Goal: Task Accomplishment & Management: Use online tool/utility

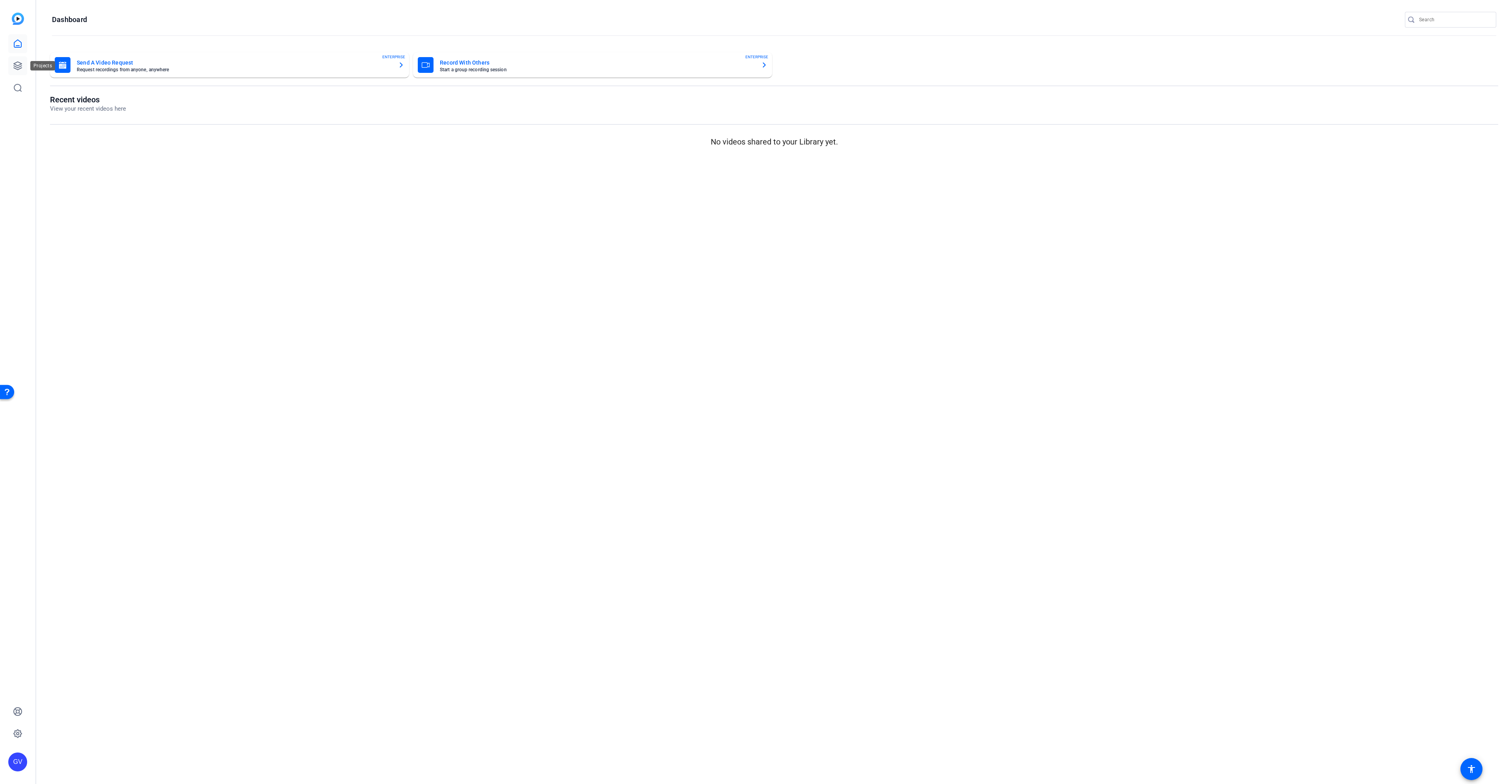
click at [10, 70] on link at bounding box center [18, 66] width 19 height 19
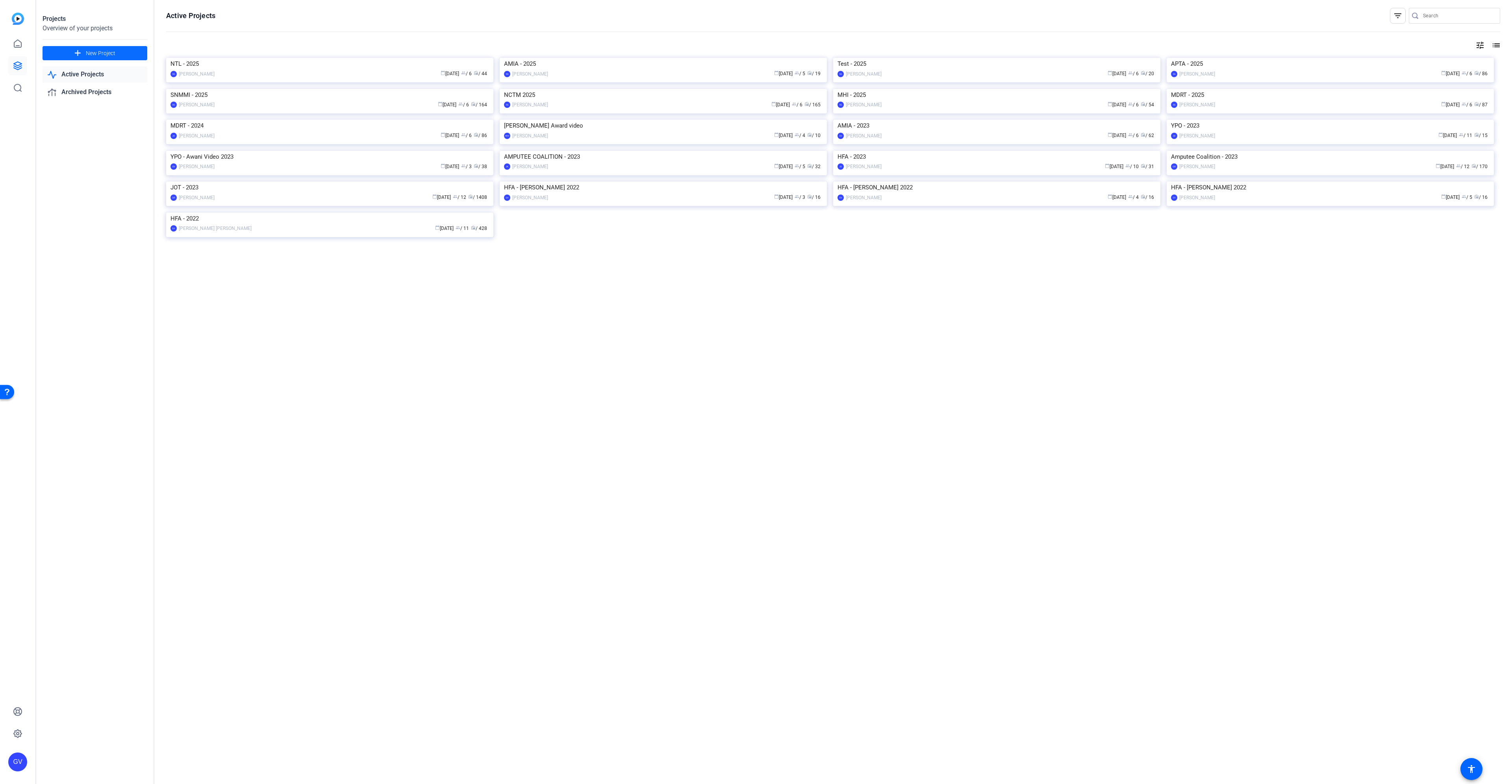
click at [114, 56] on span "New Project" at bounding box center [100, 53] width 29 height 8
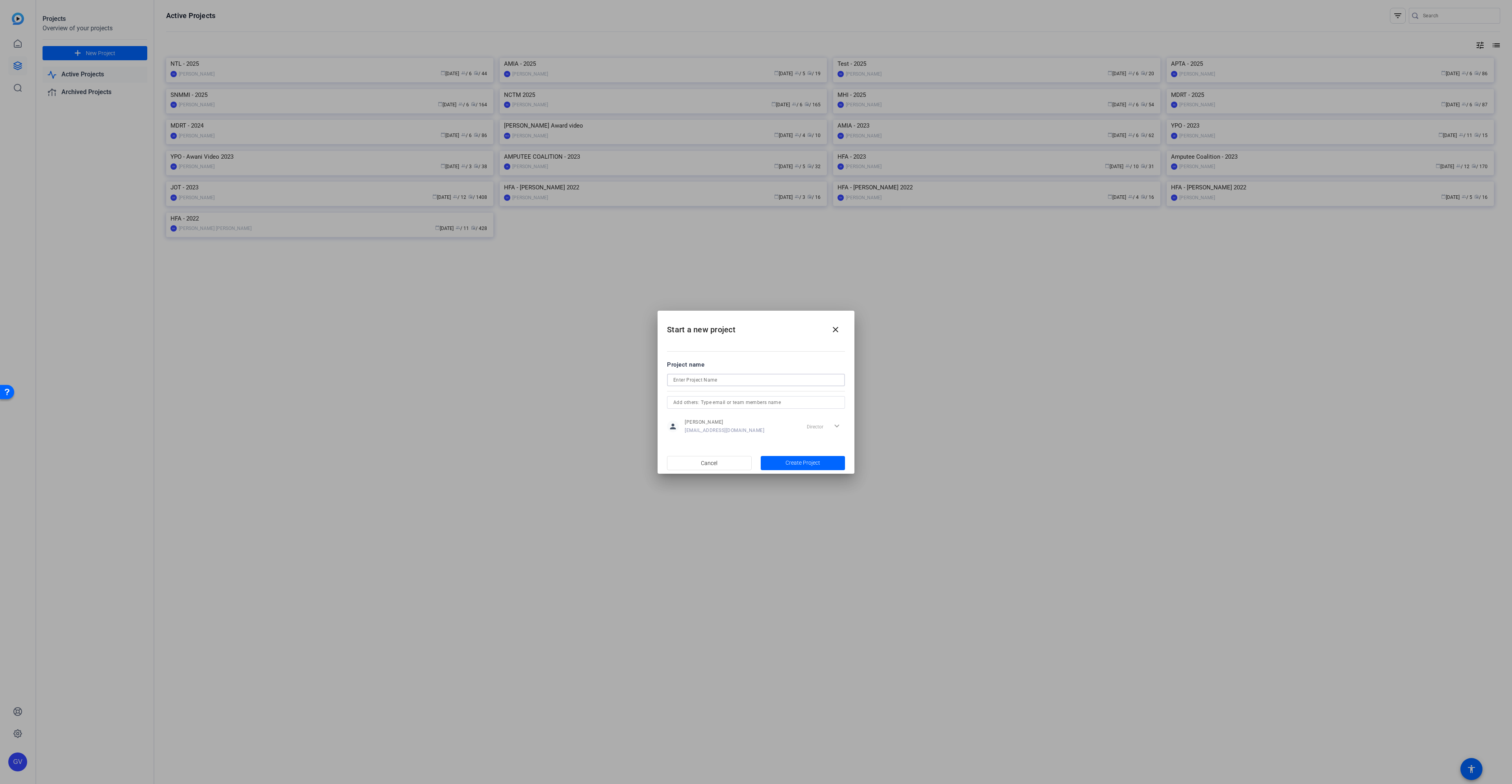
click at [706, 383] on input at bounding box center [756, 380] width 166 height 9
paste input "Wayfair"
type input "Wayfair - 2025"
click at [824, 464] on span "button" at bounding box center [803, 463] width 85 height 19
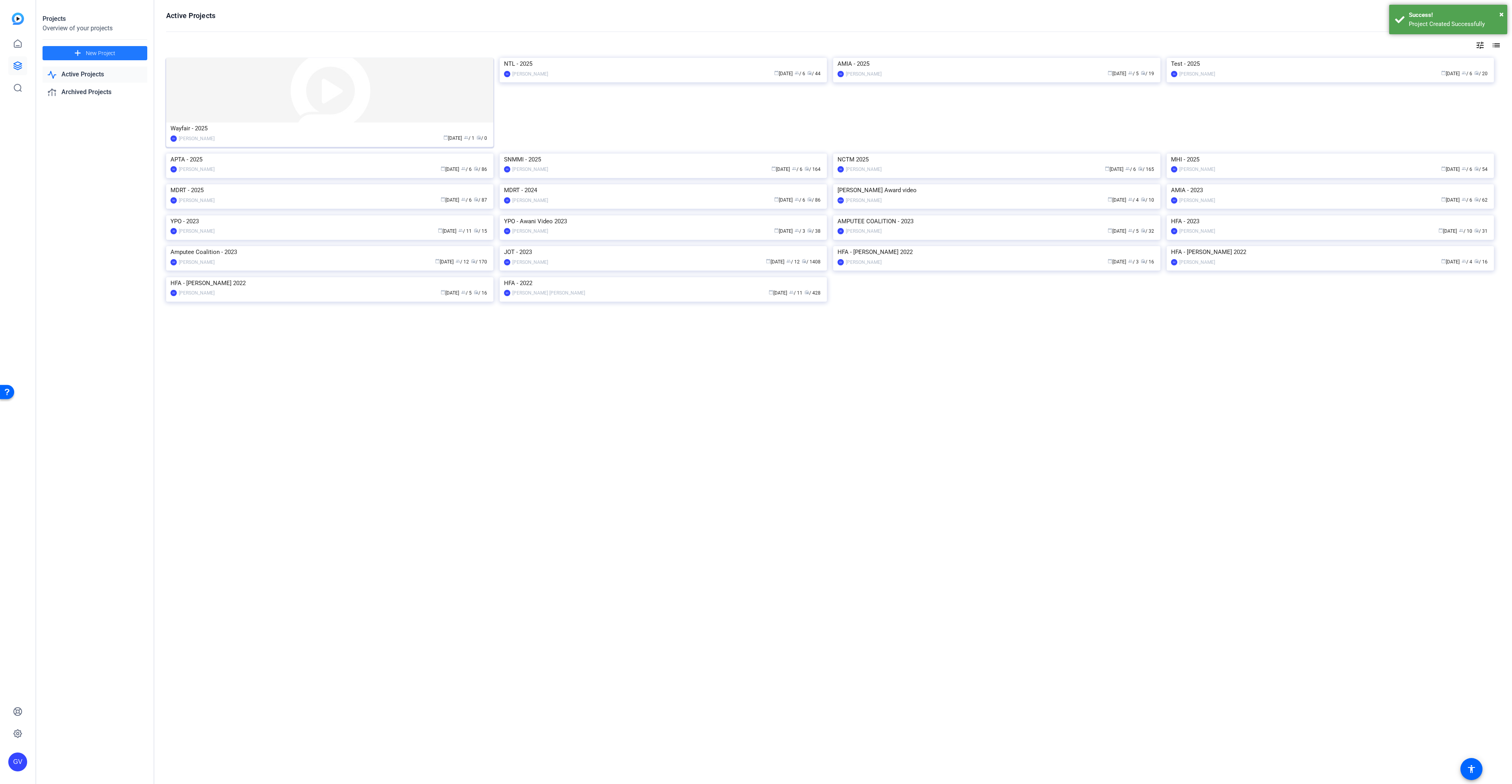
click at [249, 111] on img at bounding box center [329, 90] width 327 height 65
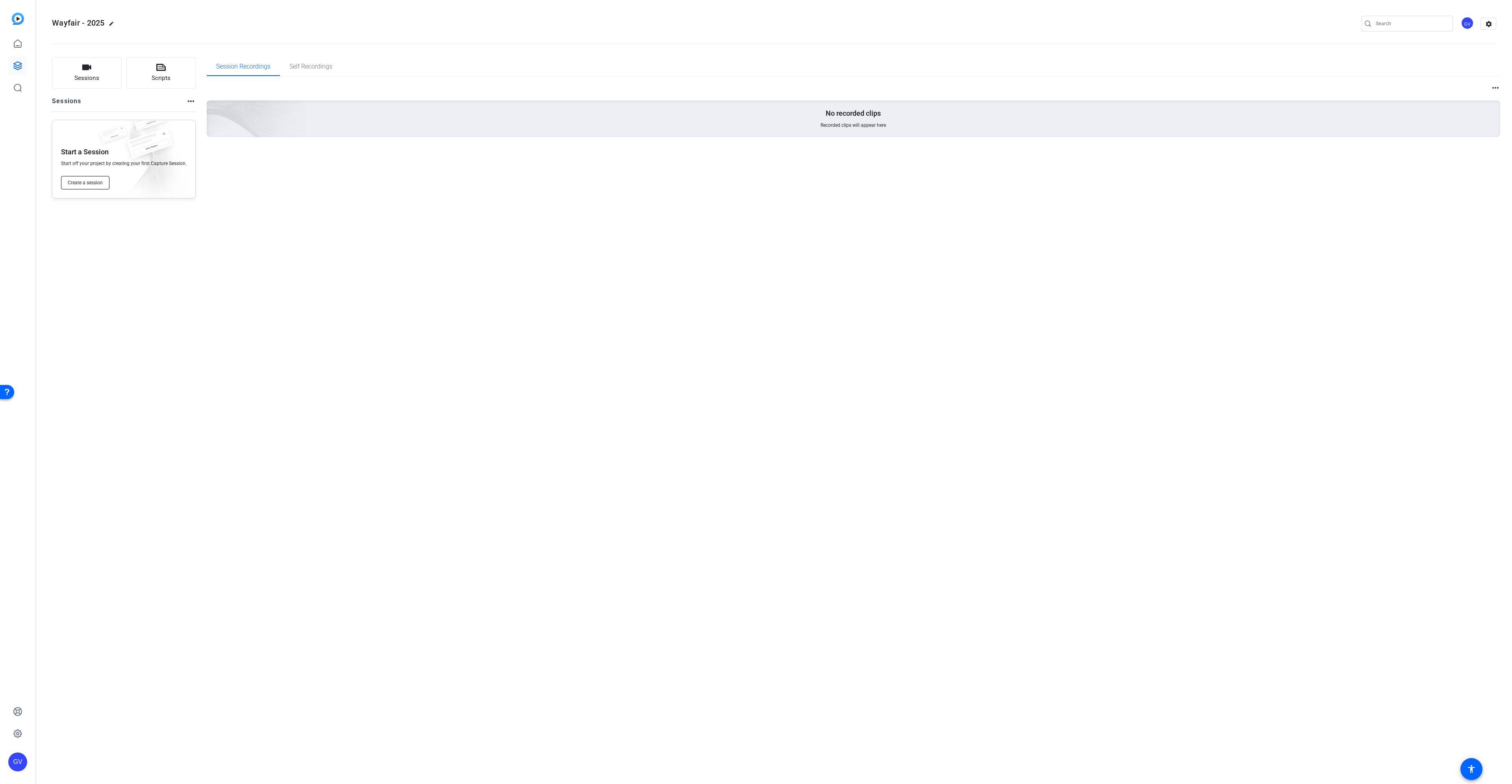
click at [93, 187] on button "Create a session" at bounding box center [85, 183] width 49 height 13
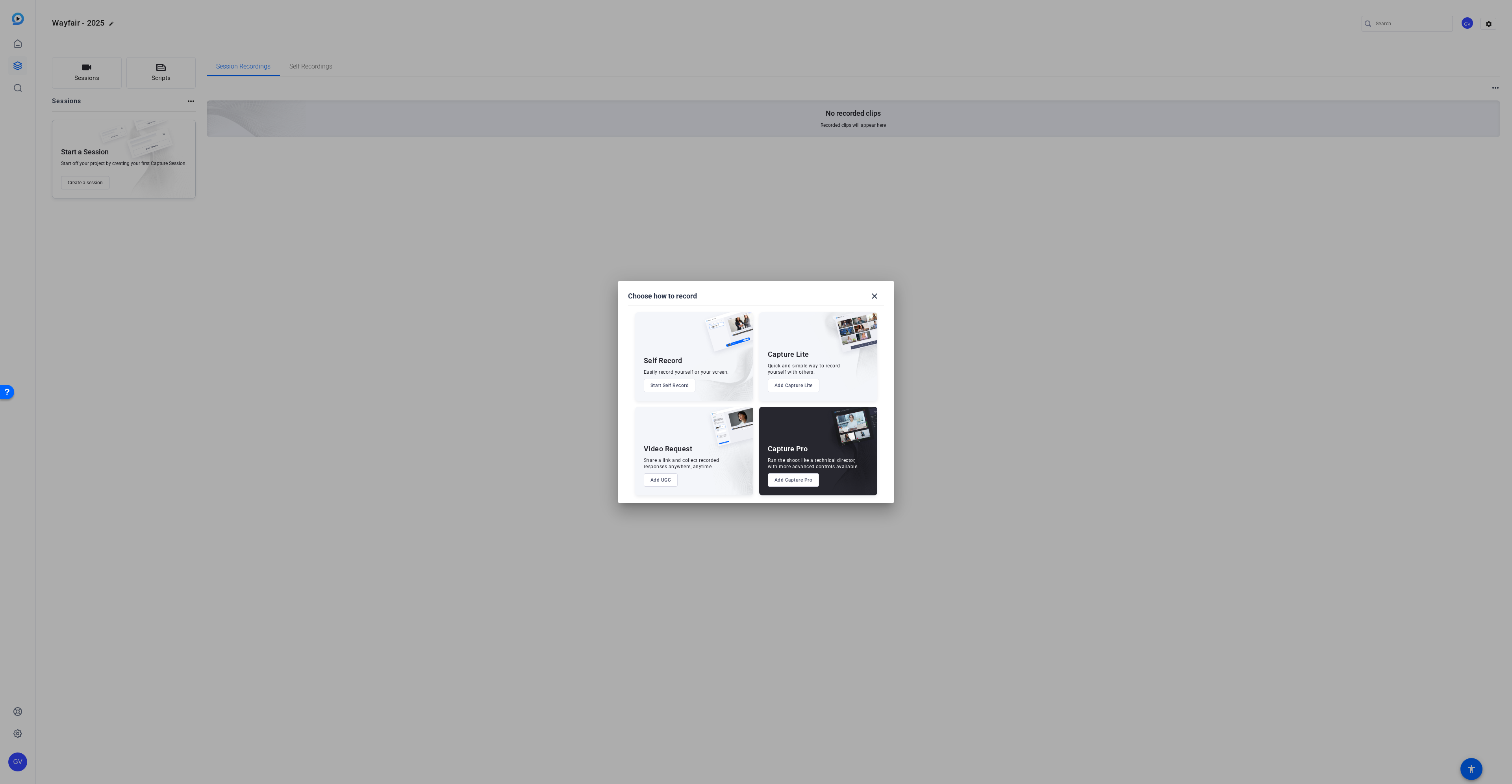
click at [783, 474] on button "Add Capture Pro" at bounding box center [794, 479] width 52 height 13
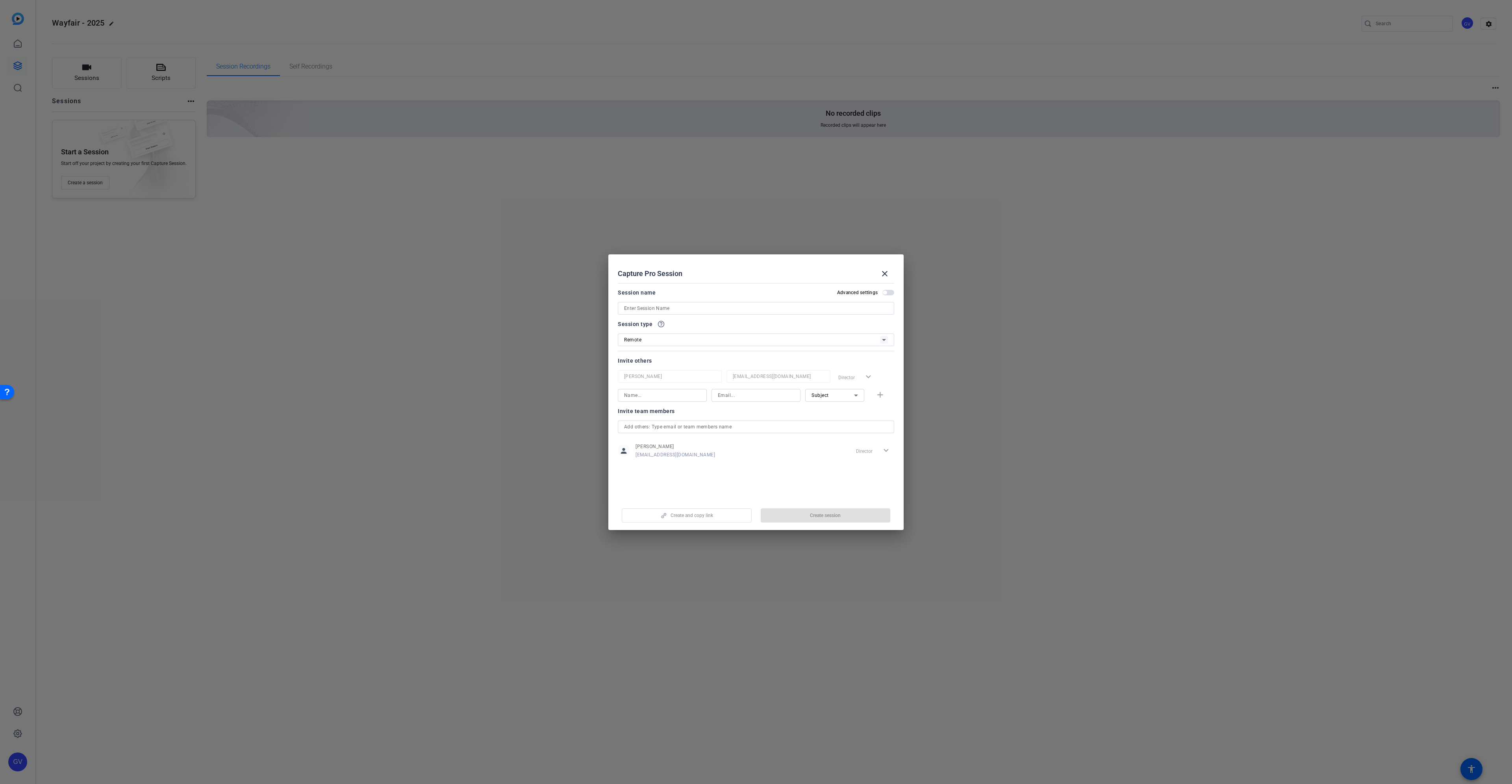
click at [687, 308] on input at bounding box center [755, 308] width 264 height 9
paste input "Wayfair"
click at [702, 308] on input "Wayfair -" at bounding box center [755, 308] width 264 height 9
paste input "[PERSON_NAME]"
type input "Wayfair - [PERSON_NAME]"
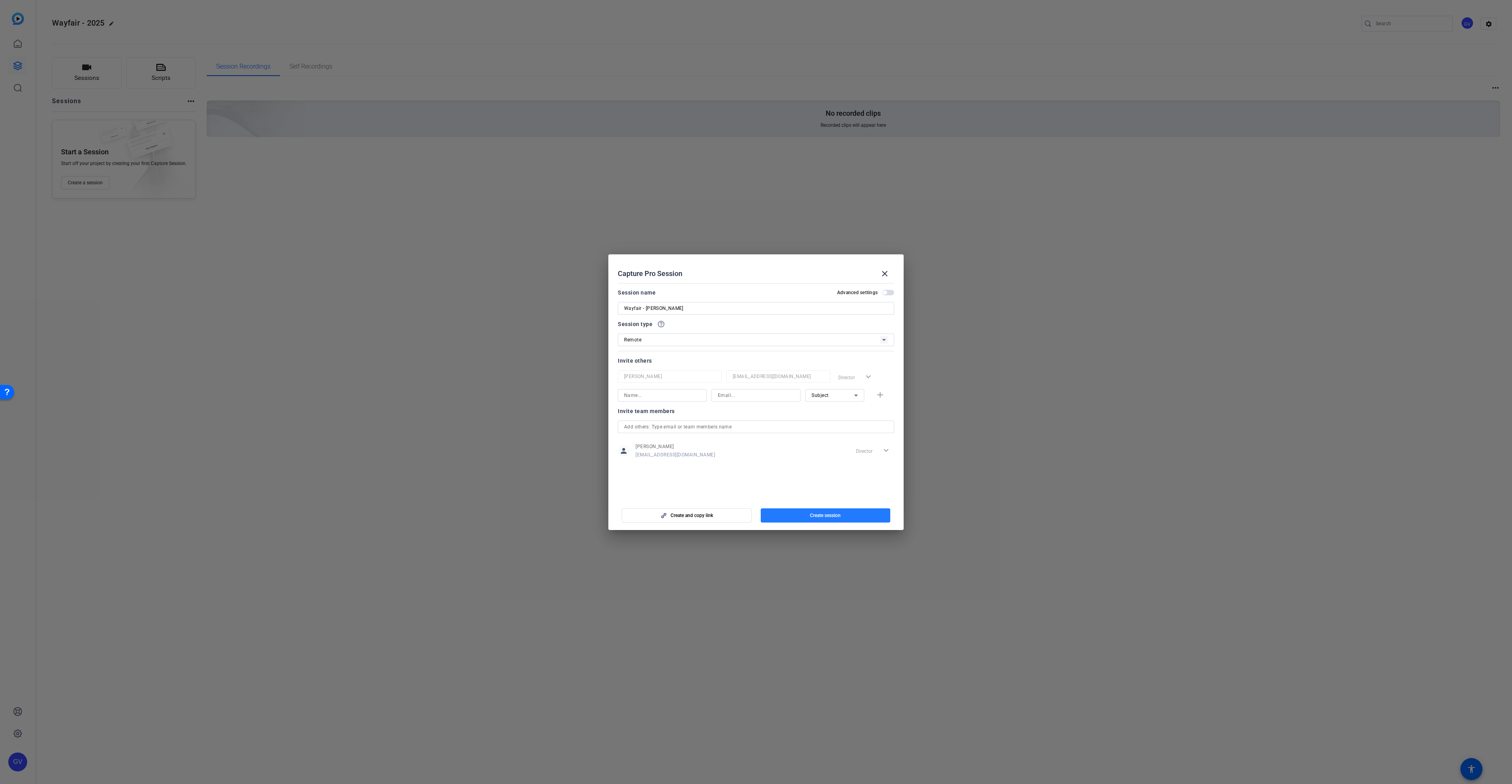
click at [833, 516] on span "Create session" at bounding box center [825, 515] width 31 height 6
